Goal: Navigation & Orientation: Find specific page/section

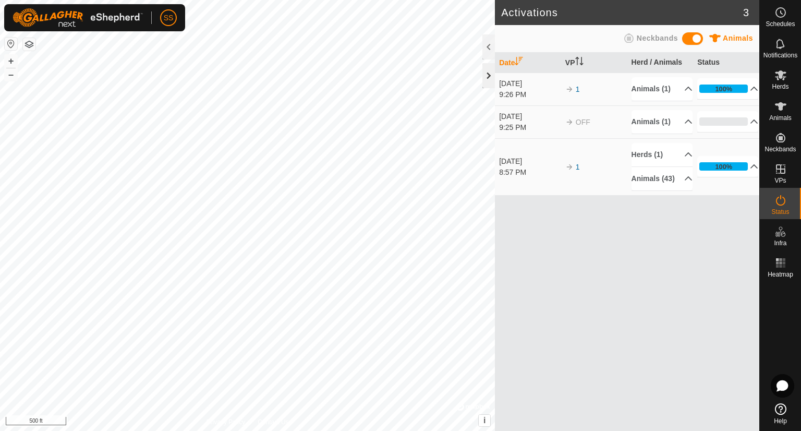
click at [488, 73] on div at bounding box center [488, 75] width 13 height 25
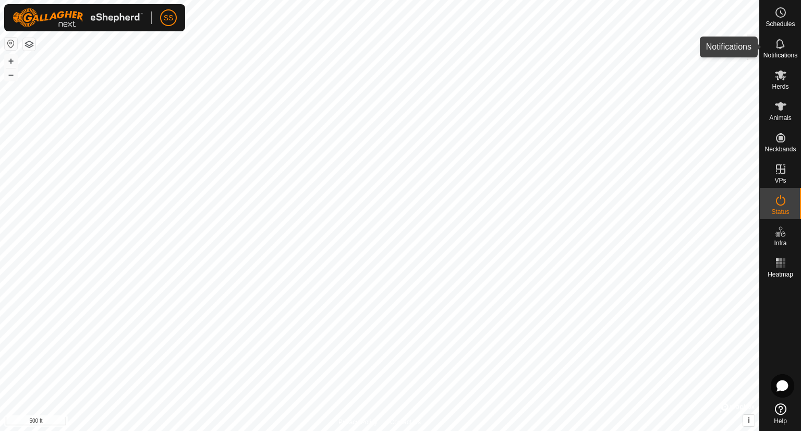
click at [781, 38] on icon at bounding box center [781, 44] width 13 height 13
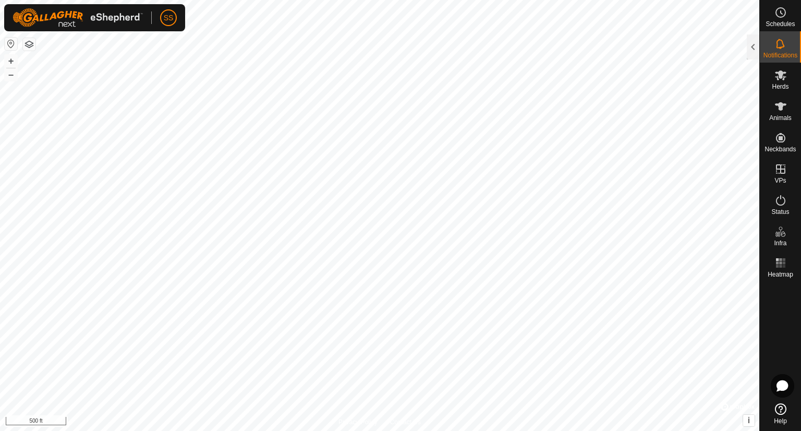
click at [775, 44] on icon at bounding box center [781, 44] width 13 height 13
click at [756, 45] on div at bounding box center [753, 46] width 13 height 25
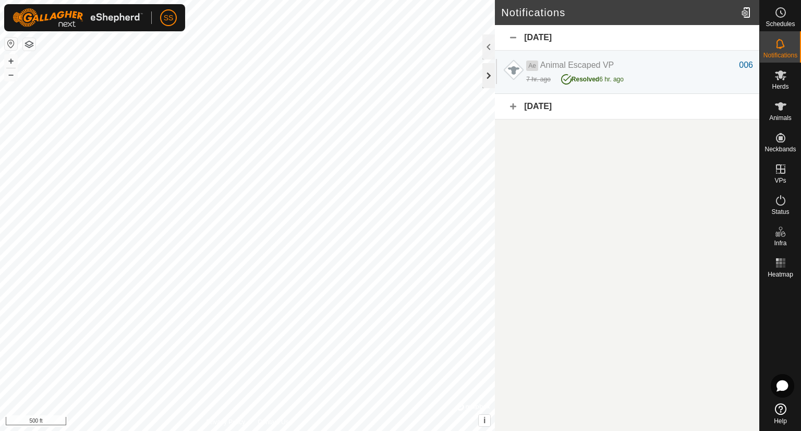
click at [484, 75] on div at bounding box center [488, 75] width 13 height 25
